Goal: Task Accomplishment & Management: Manage account settings

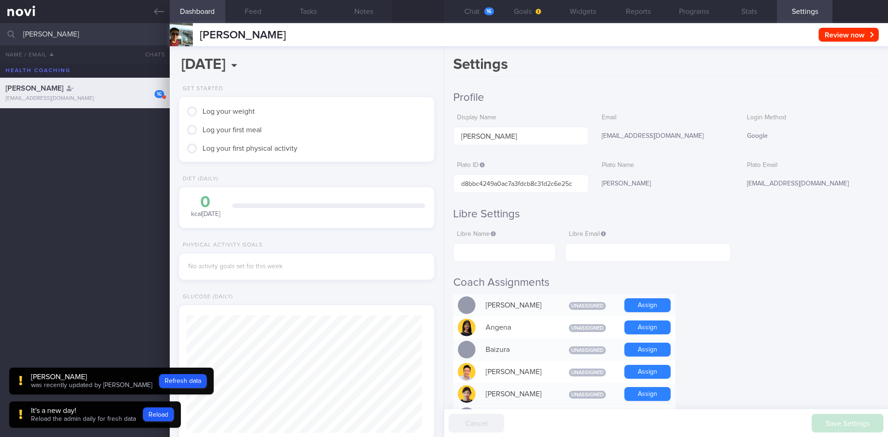
scroll to position [582, 0]
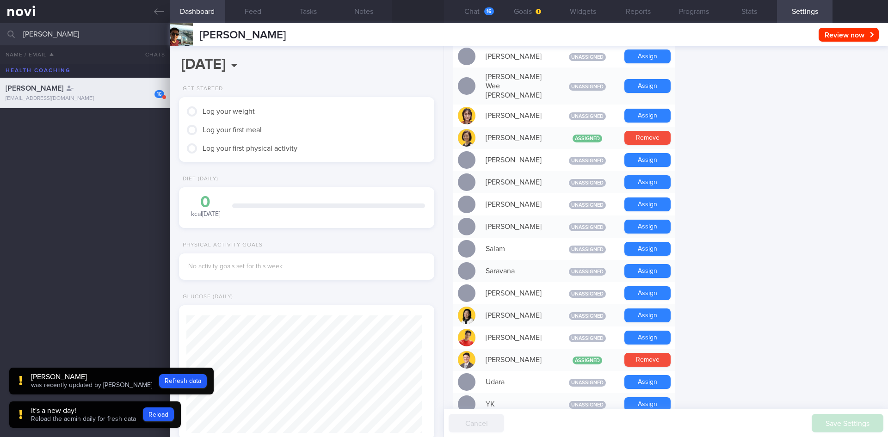
drag, startPoint x: 91, startPoint y: 32, endPoint x: 0, endPoint y: 32, distance: 90.7
click at [0, 32] on input "[PERSON_NAME]" at bounding box center [444, 34] width 888 height 22
type input "pebb"
click at [90, 114] on div "Pebble Sia [PERSON_NAME] [EMAIL_ADDRESS][DOMAIN_NAME]" at bounding box center [444, 123] width 888 height 31
type input "[DATE]"
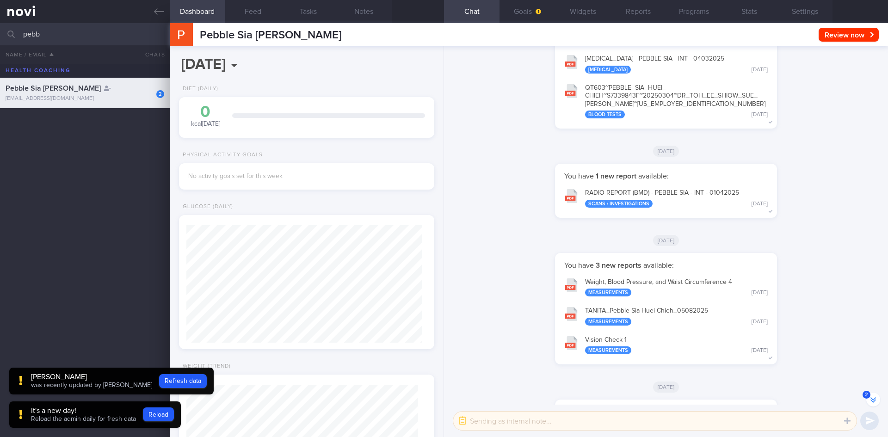
scroll to position [0, 0]
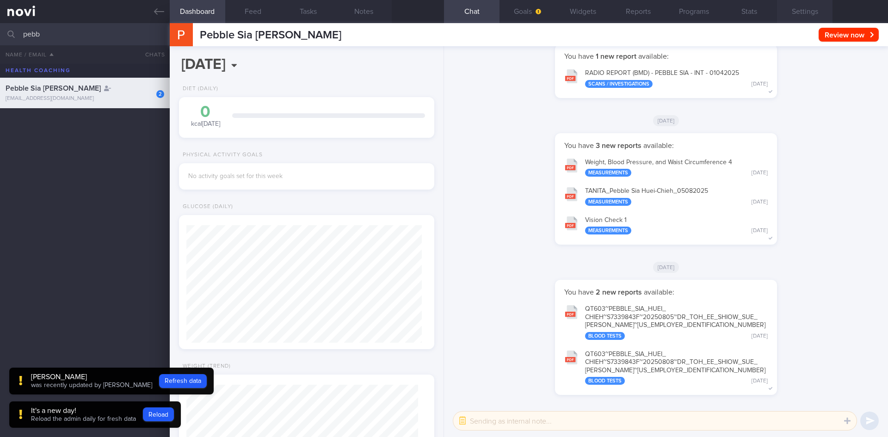
click at [803, 10] on button "Settings" at bounding box center [805, 11] width 56 height 23
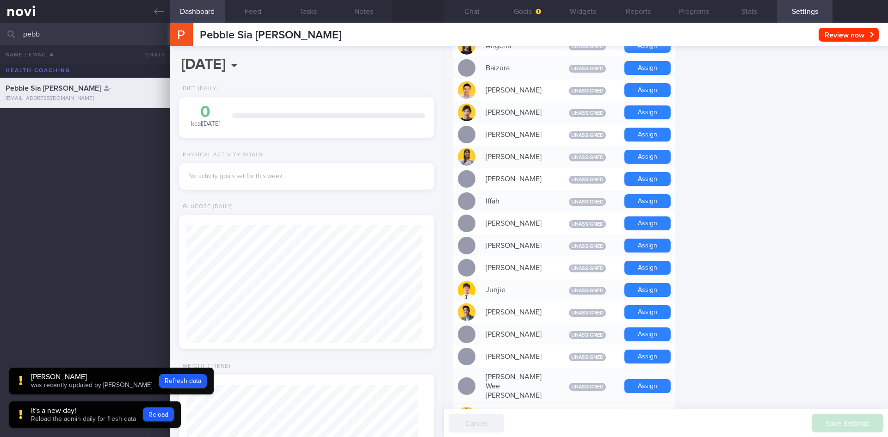
scroll to position [231, 0]
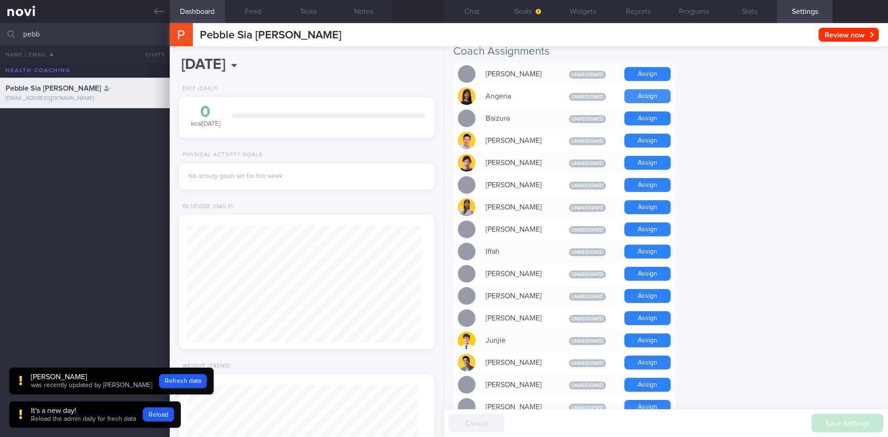
click at [641, 94] on button "Assign" at bounding box center [648, 96] width 46 height 14
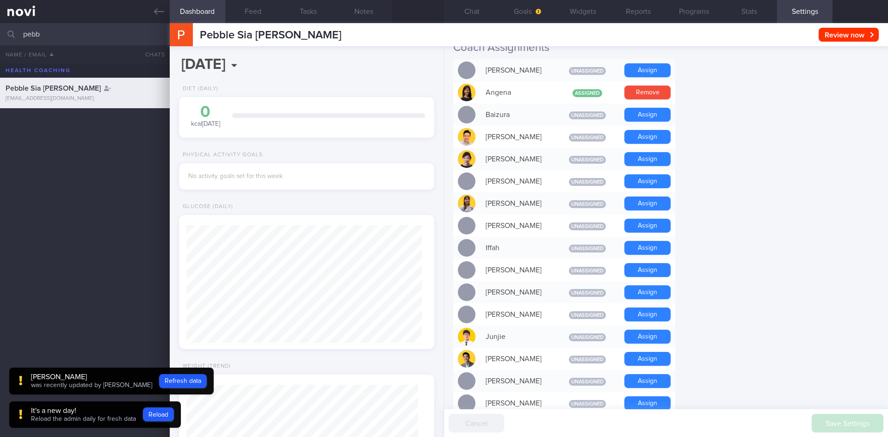
scroll to position [86, 0]
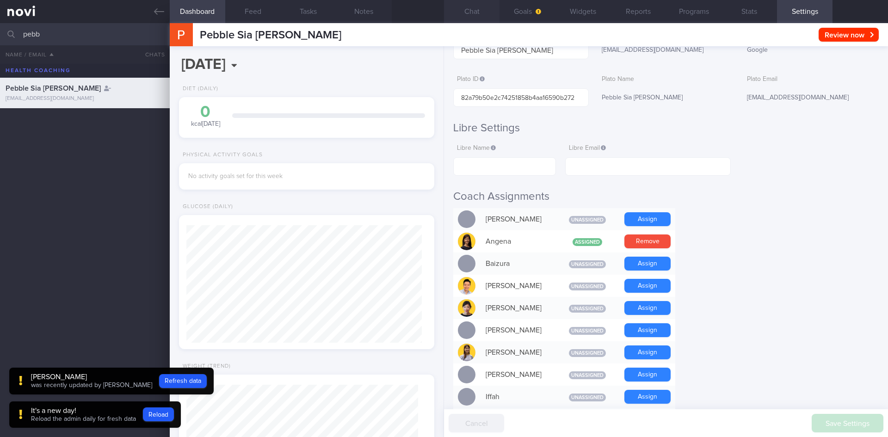
click at [465, 13] on button "Chat" at bounding box center [472, 11] width 56 height 23
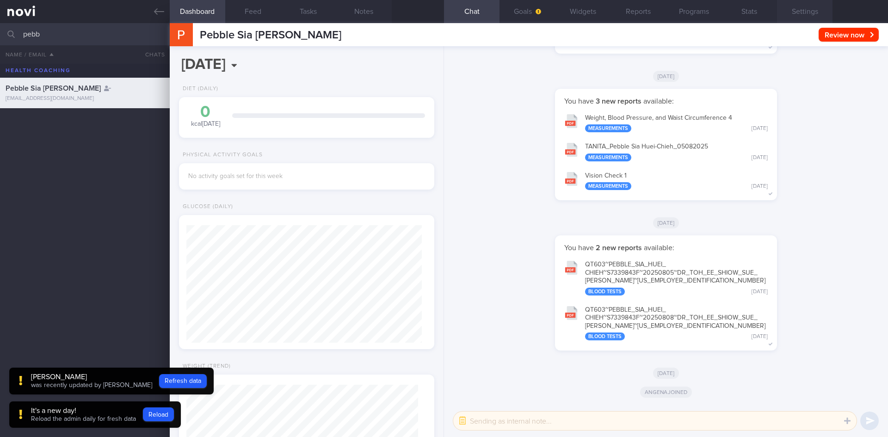
click at [826, 17] on button "Settings" at bounding box center [805, 11] width 56 height 23
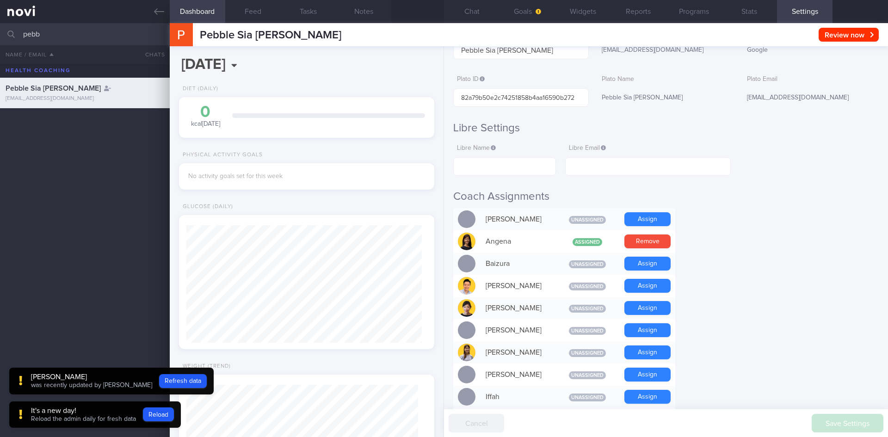
click at [571, 123] on h2 "Libre Settings" at bounding box center [666, 128] width 426 height 14
